Goal: Transaction & Acquisition: Purchase product/service

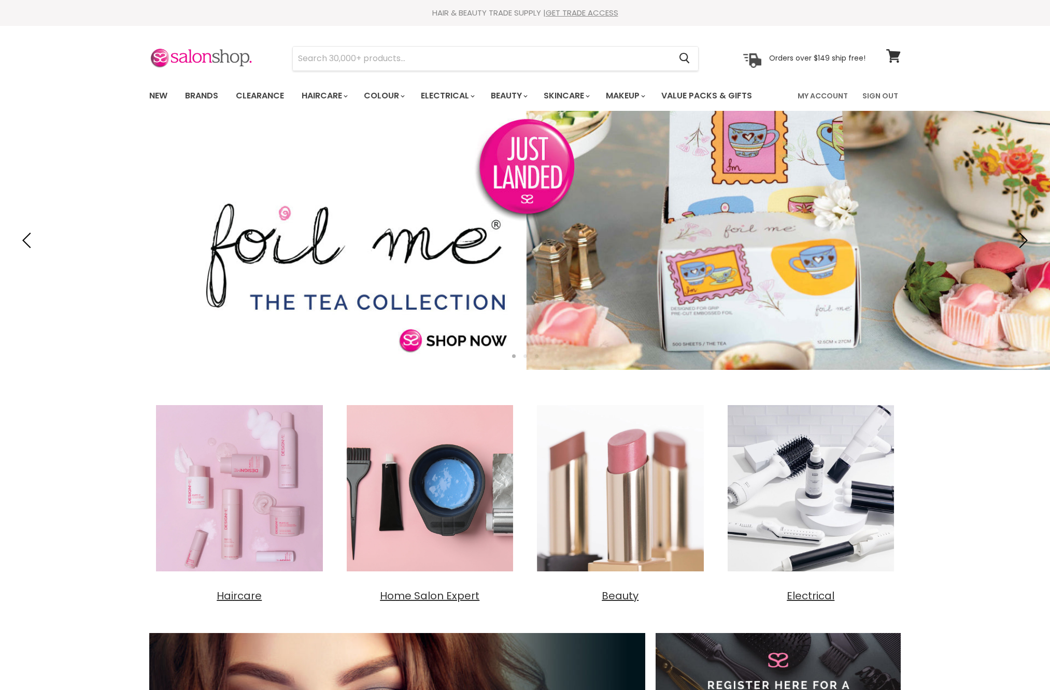
type input "k"
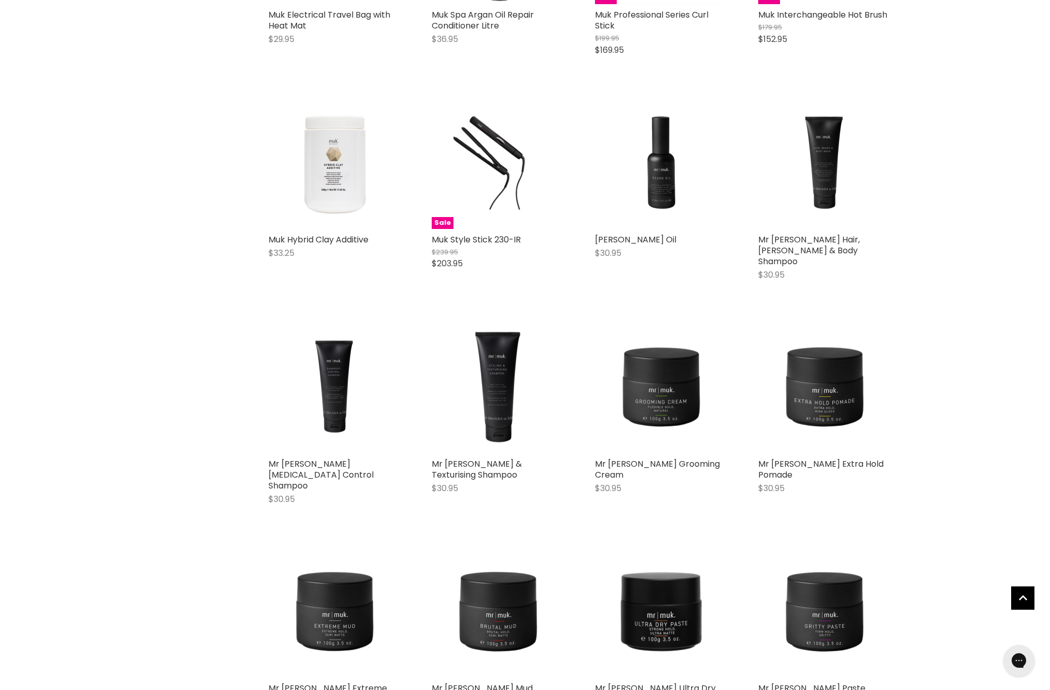
scroll to position [818, 0]
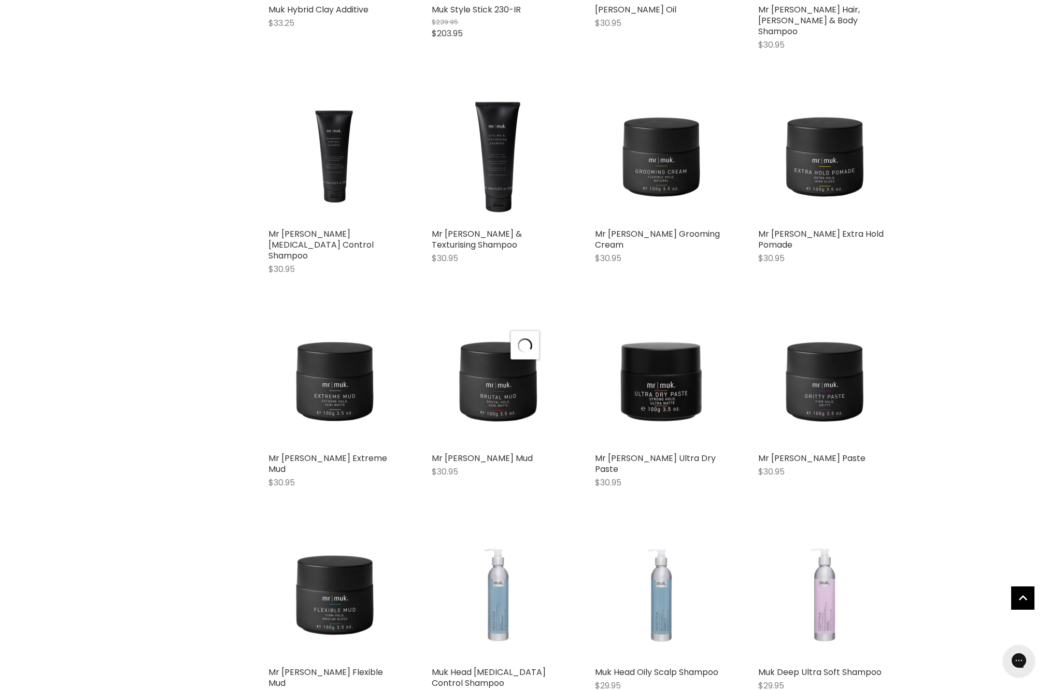
scroll to position [1070, 1]
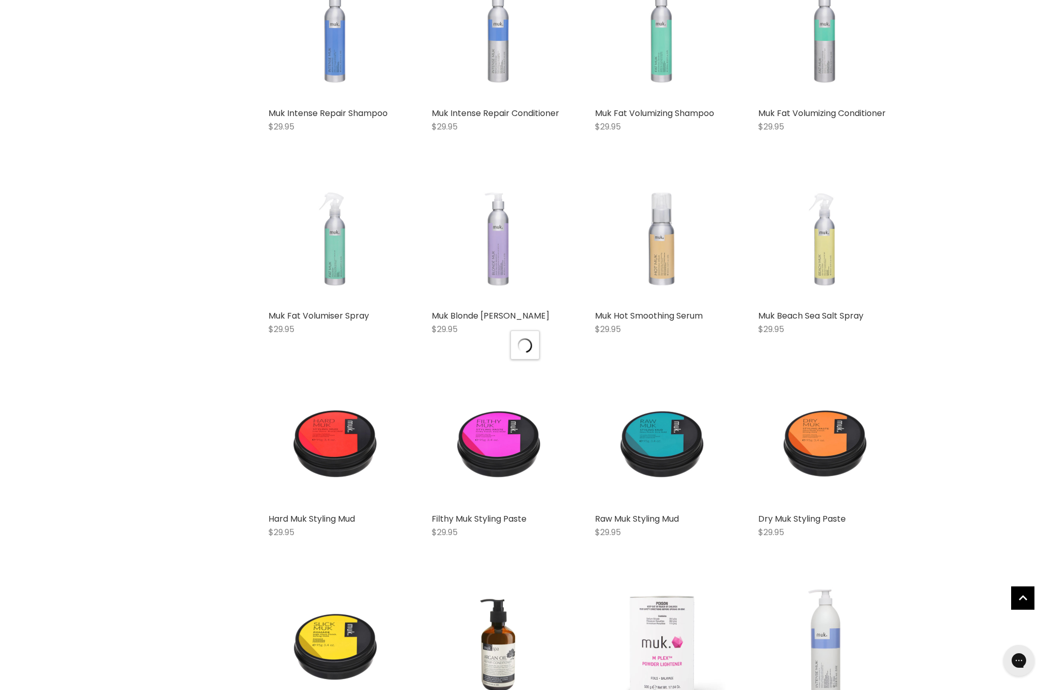
scroll to position [2717, 0]
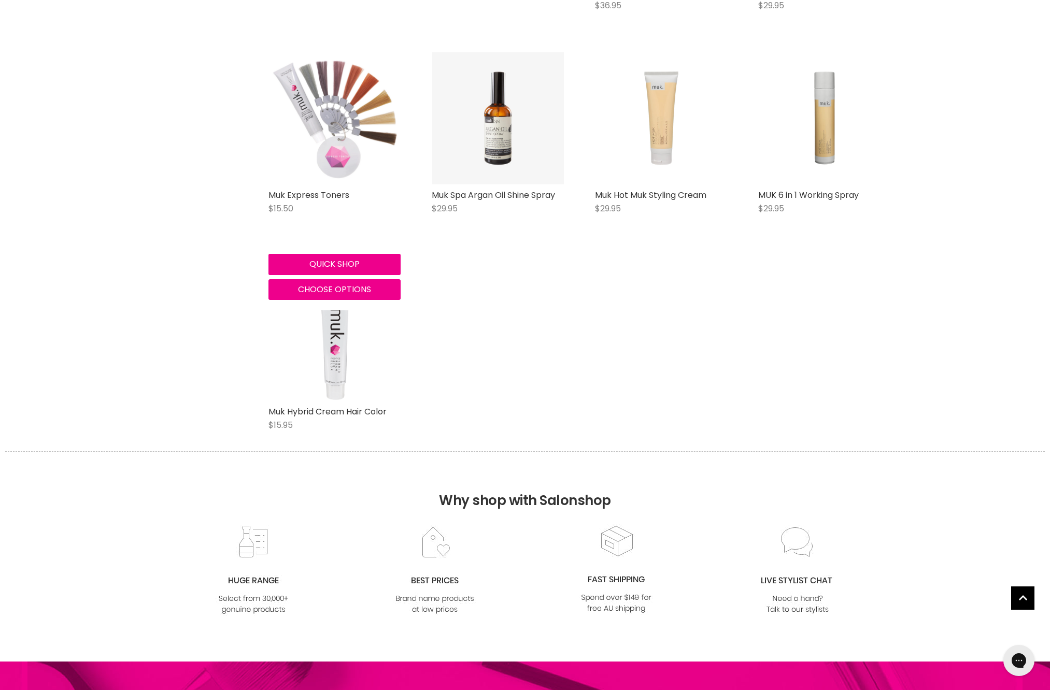
scroll to position [4468, 0]
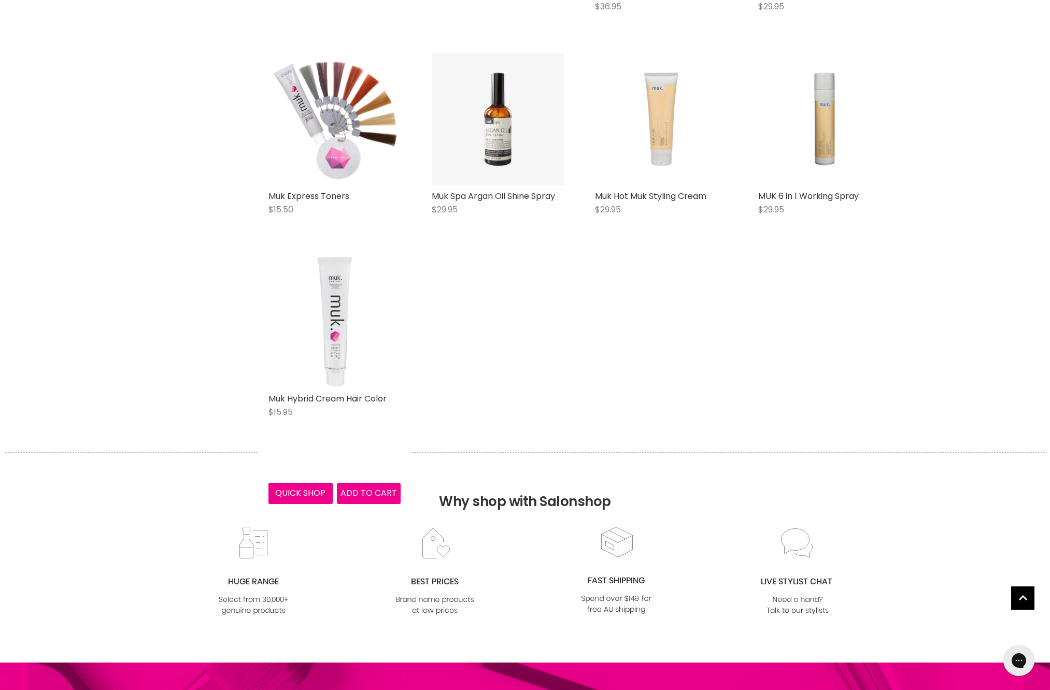
click at [346, 388] on img "Main content" at bounding box center [334, 322] width 110 height 132
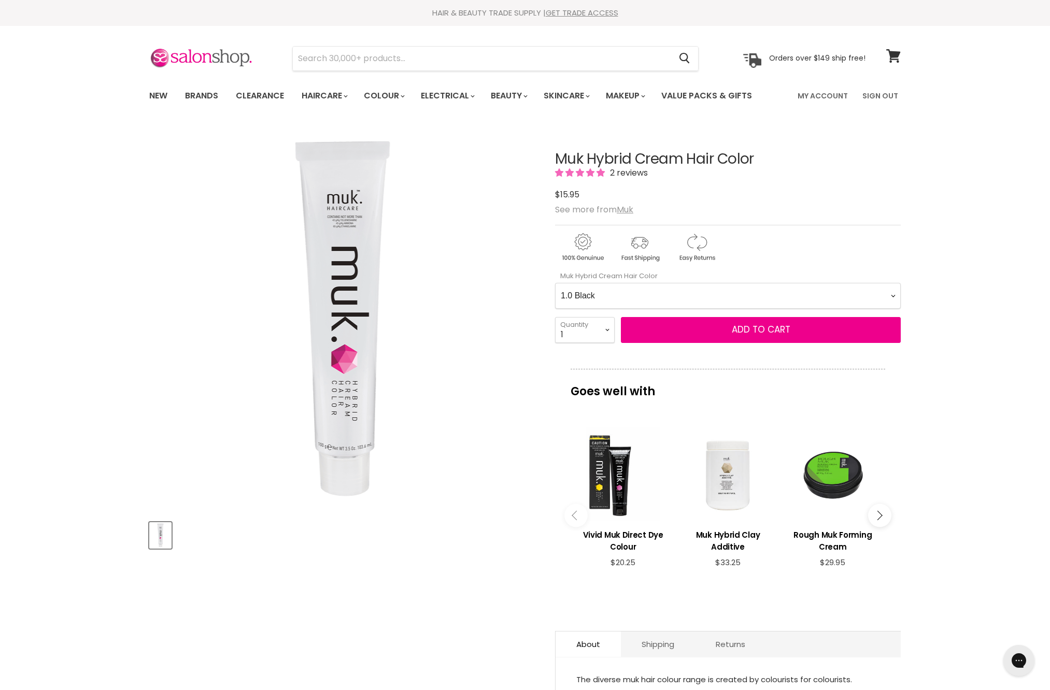
select Color-0-0 "2.0 Darkest Brown"
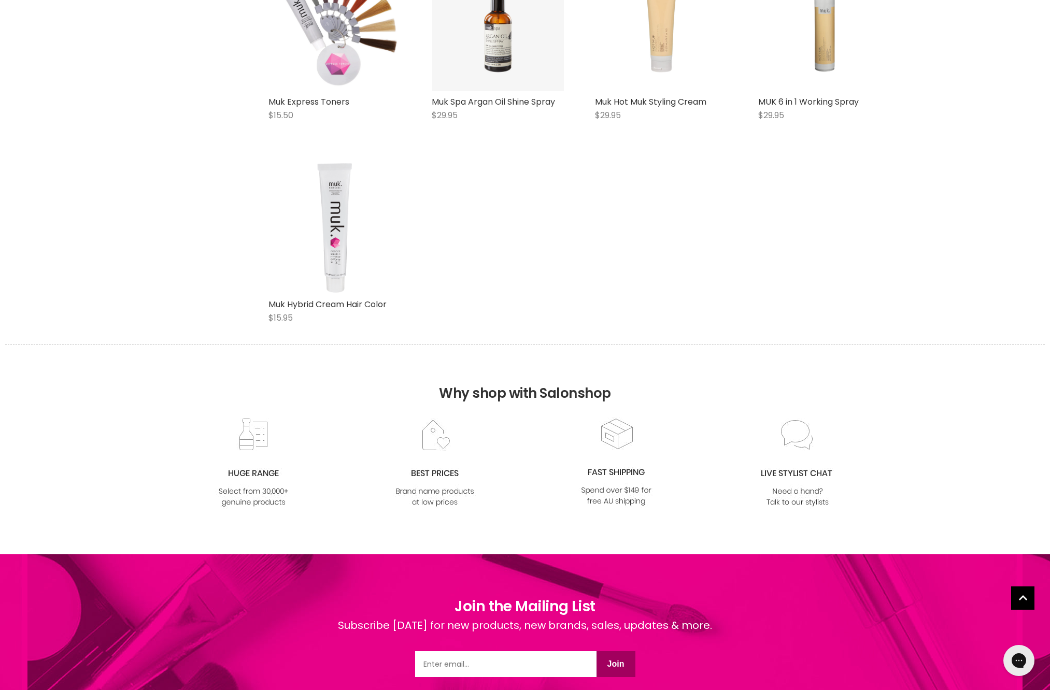
scroll to position [706, 0]
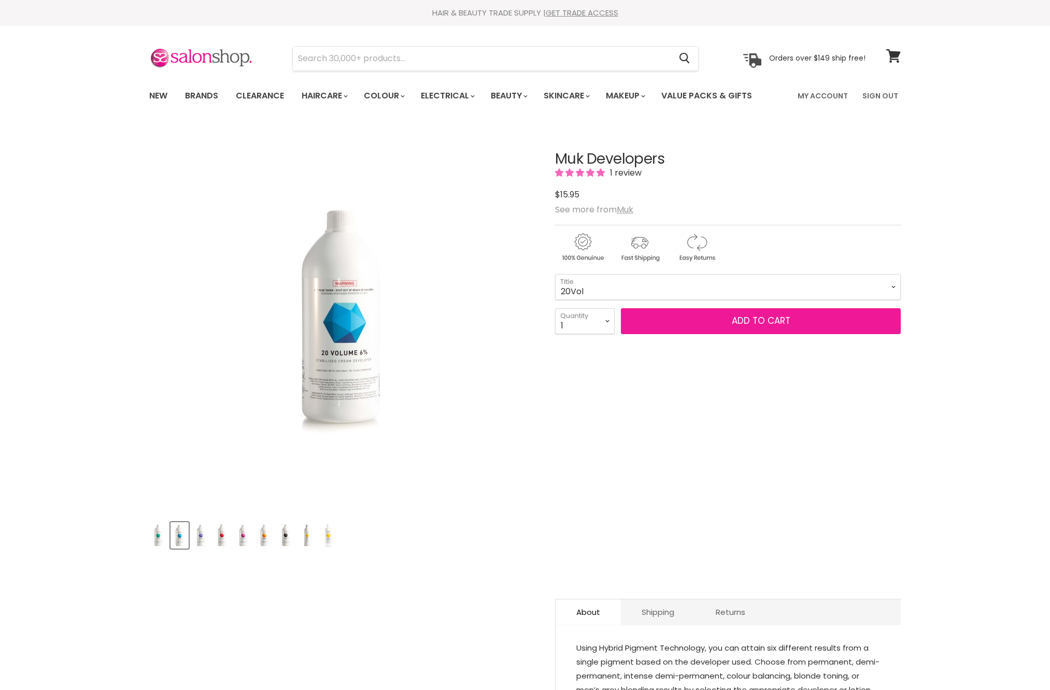
click at [700, 334] on button "Add to cart" at bounding box center [761, 321] width 280 height 26
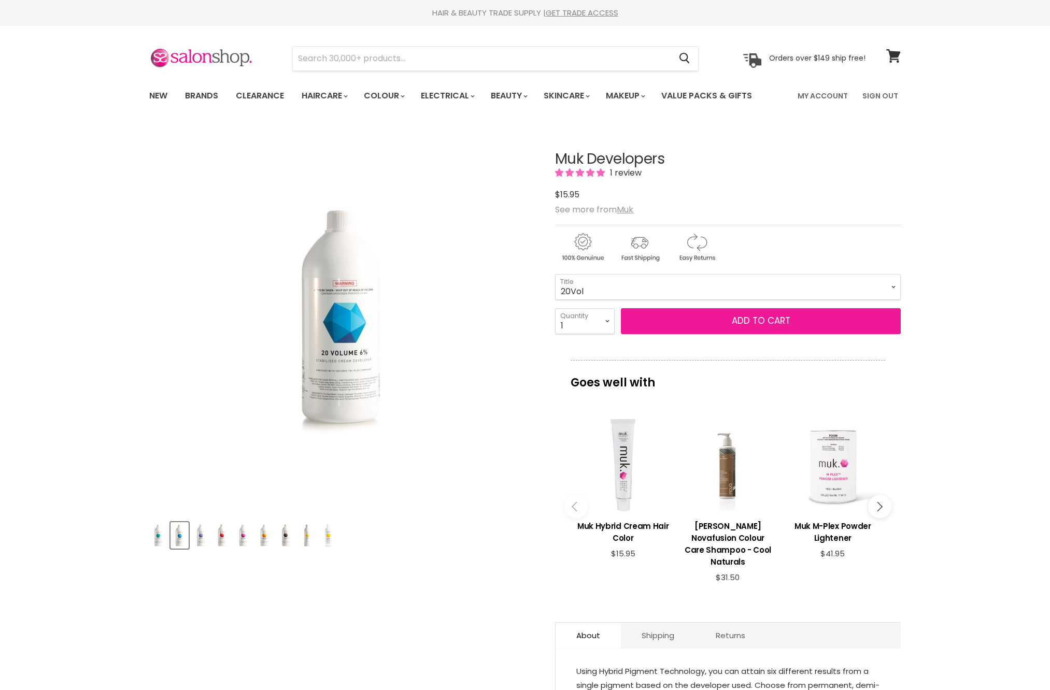
click at [728, 334] on button "Add to cart" at bounding box center [761, 321] width 280 height 26
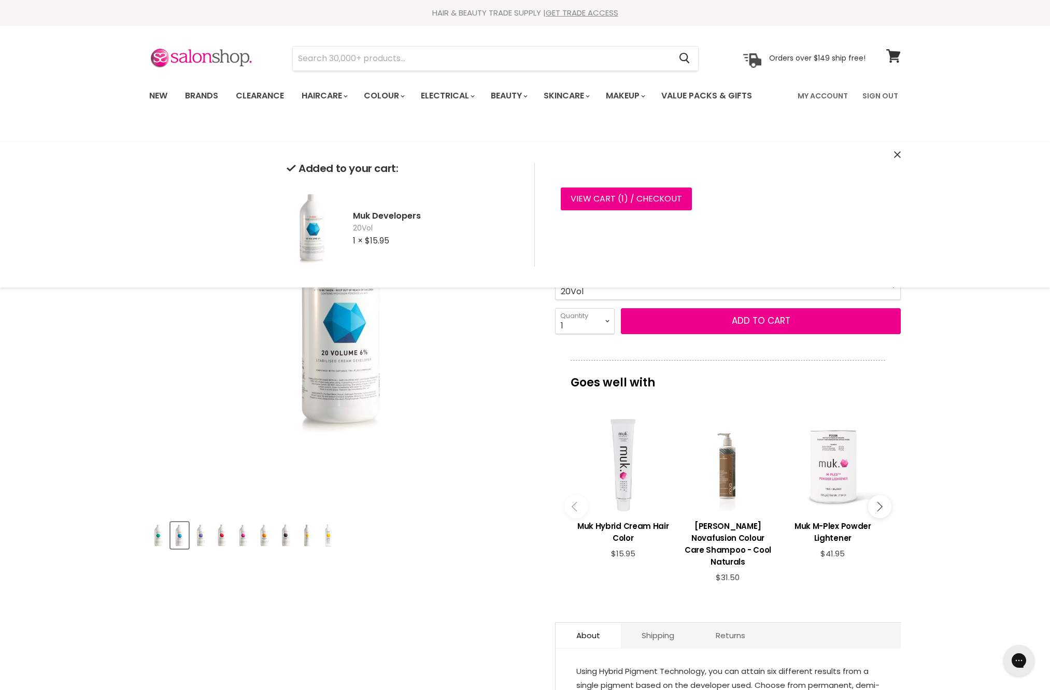
click at [496, 427] on div "Click or scroll to zoom Tap or pinch to zoom" at bounding box center [342, 318] width 387 height 387
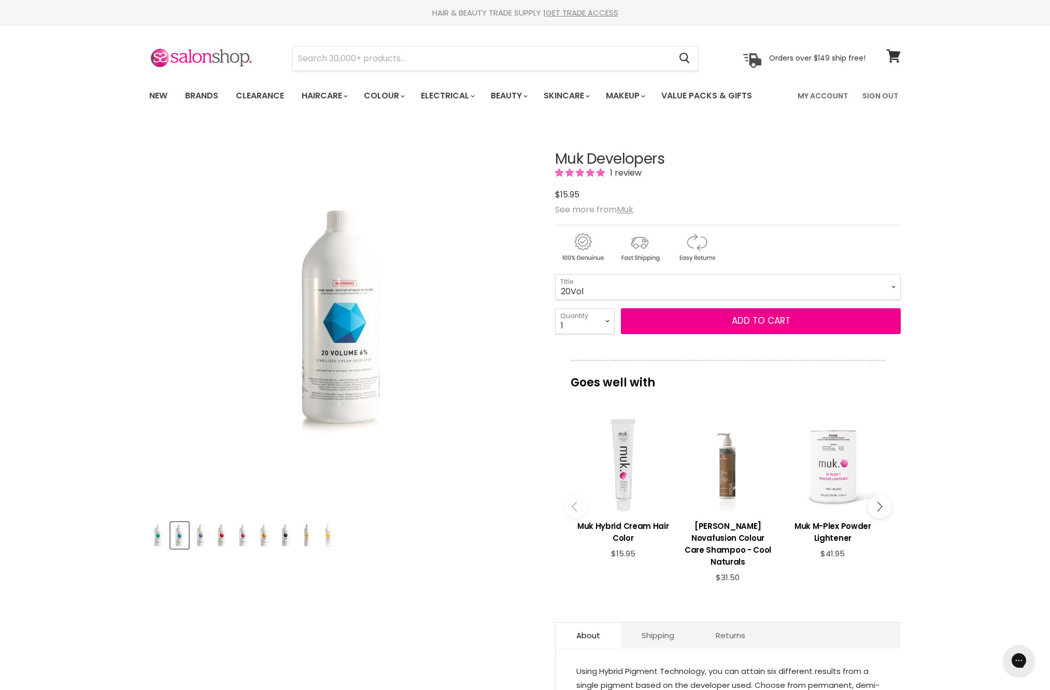
scroll to position [159, 0]
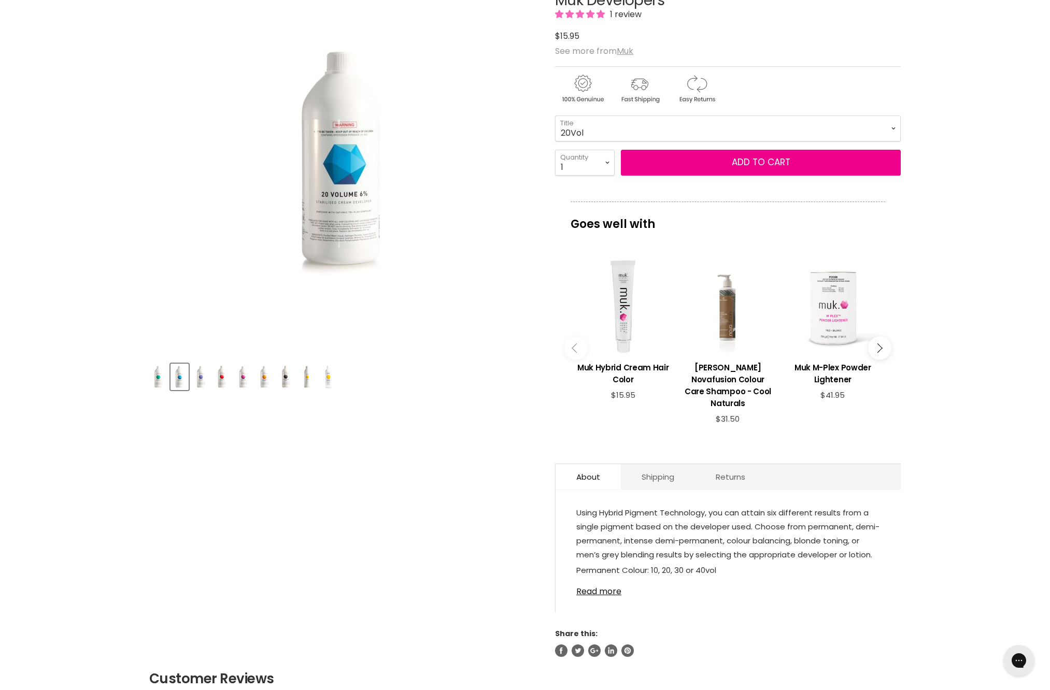
click at [604, 337] on div "Main content" at bounding box center [623, 307] width 94 height 94
select select "Hybrid Lotion"
select select "2"
type input "2"
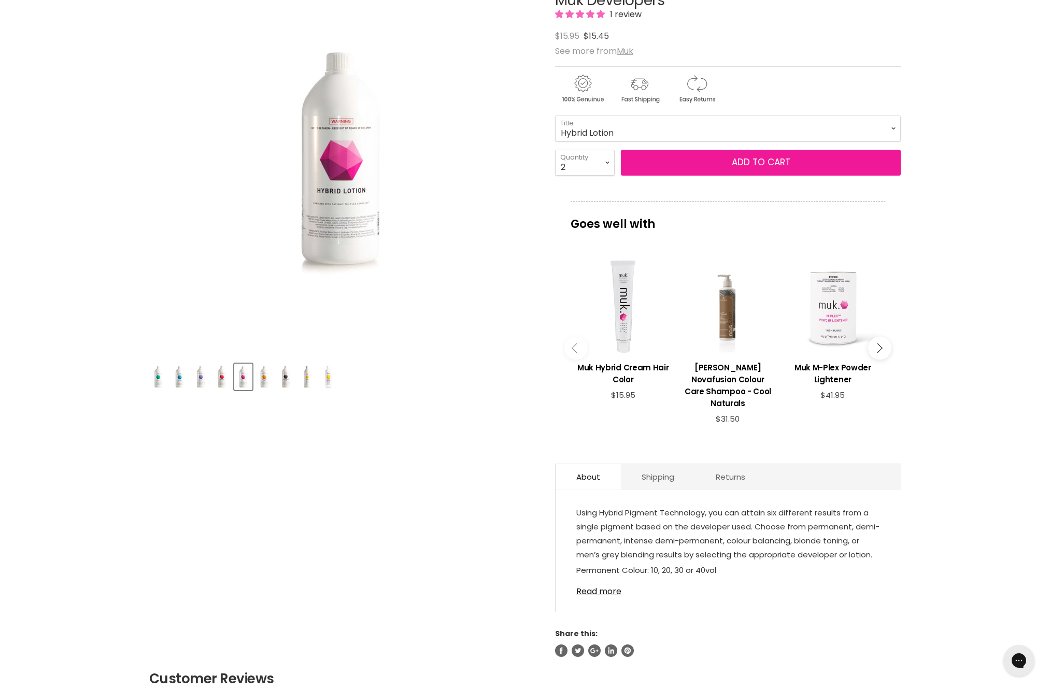
click at [719, 176] on button "Add to cart" at bounding box center [761, 163] width 280 height 26
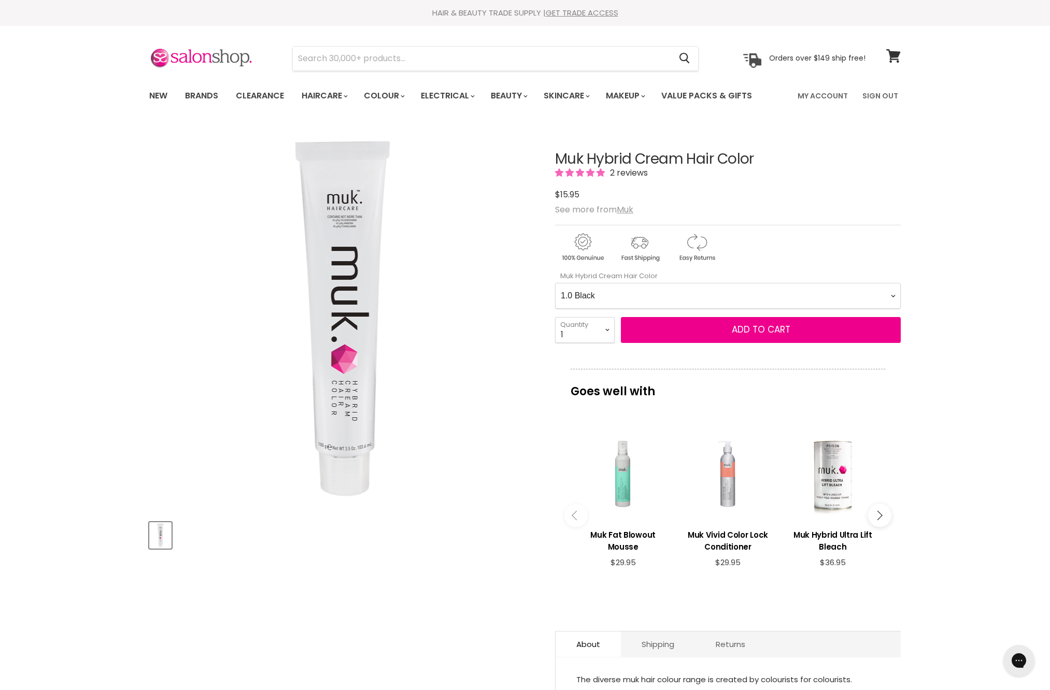
select Color-0-0 "2.0 Darkest Brown"
click at [676, 343] on button "Add to cart" at bounding box center [761, 330] width 280 height 26
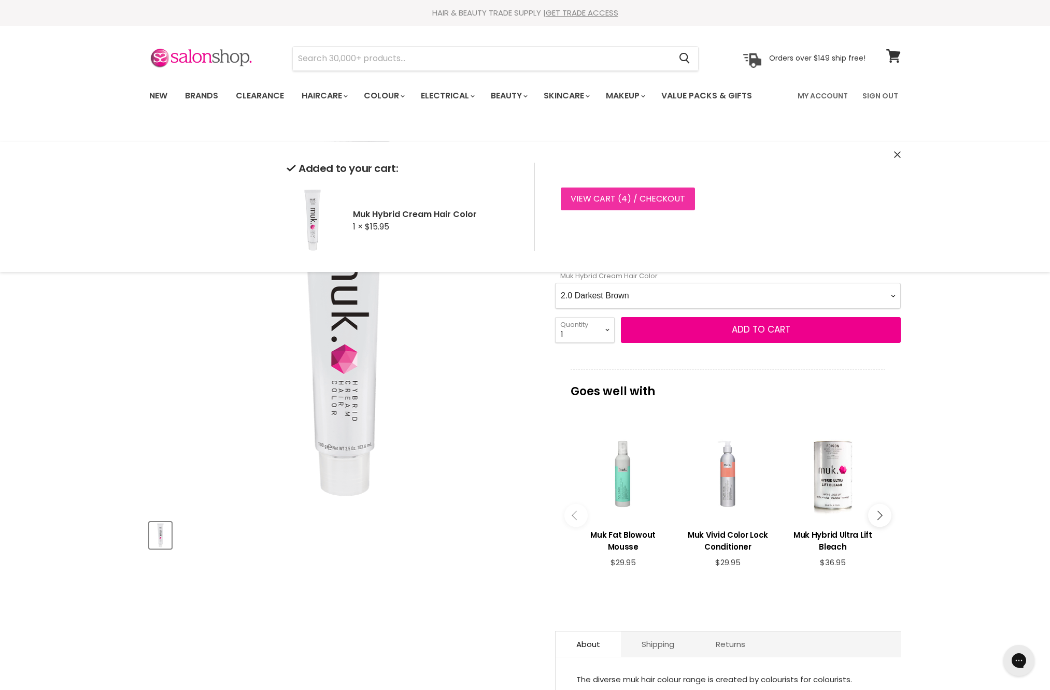
click at [690, 202] on link "View cart ( 4 ) / Checkout" at bounding box center [628, 199] width 134 height 23
